Goal: Task Accomplishment & Management: Manage account settings

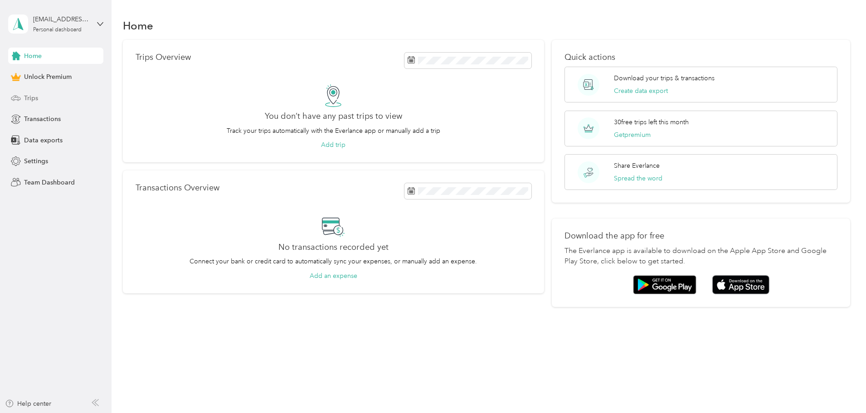
click at [49, 101] on div "Trips" at bounding box center [55, 98] width 95 height 16
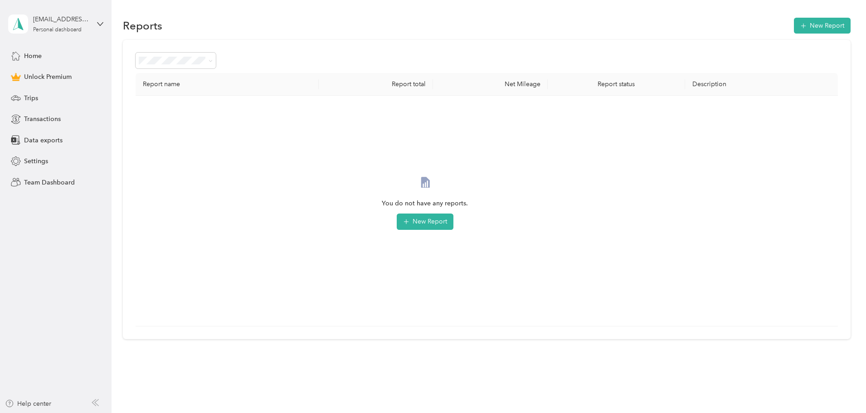
click at [101, 28] on div "[EMAIL_ADDRESS][DOMAIN_NAME] Personal dashboard" at bounding box center [55, 24] width 95 height 32
click at [58, 75] on div "Log out" at bounding box center [104, 75] width 178 height 16
